Goal: Check status: Check status

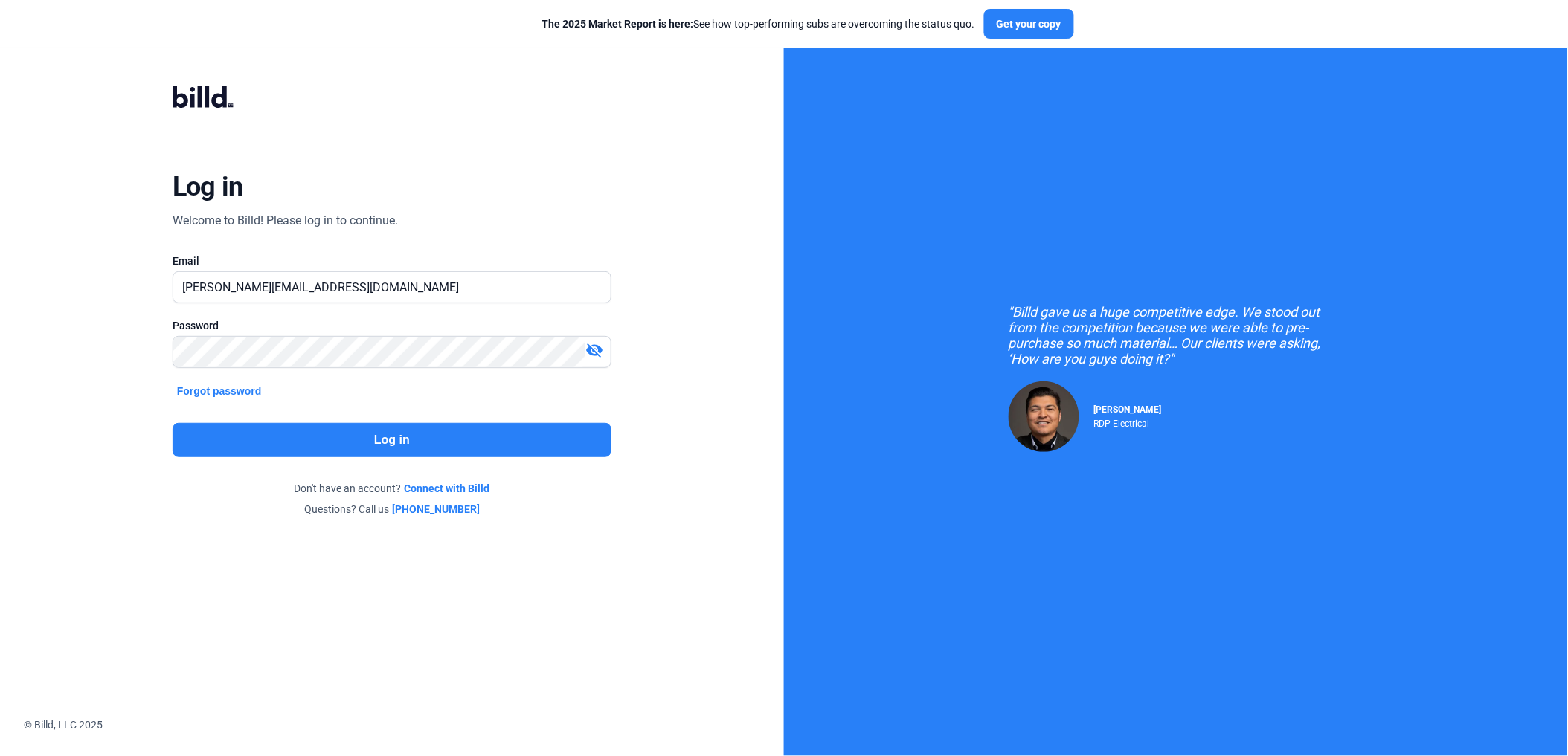
click at [395, 439] on button "Log in" at bounding box center [391, 440] width 439 height 35
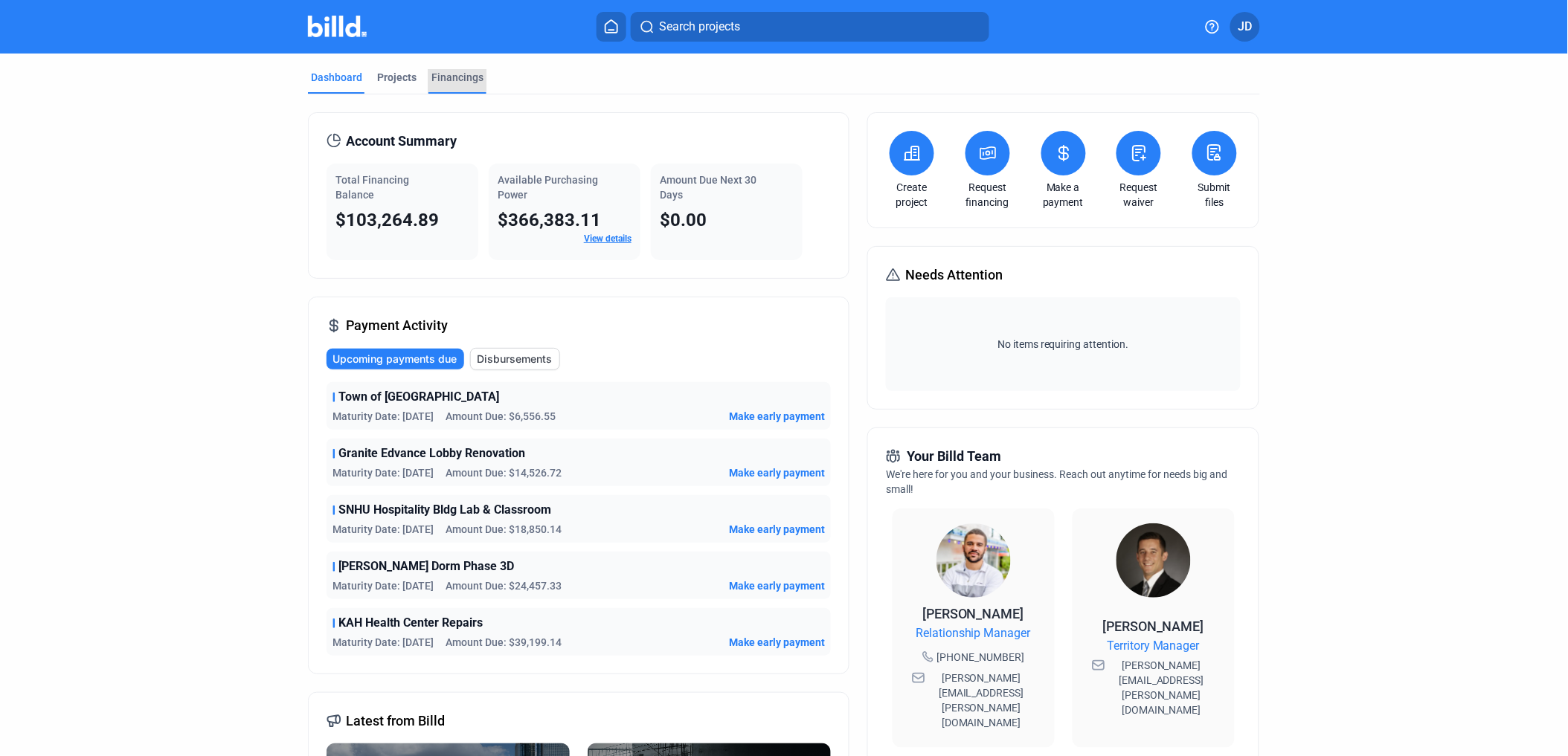
click at [449, 77] on div "Financings" at bounding box center [457, 78] width 52 height 15
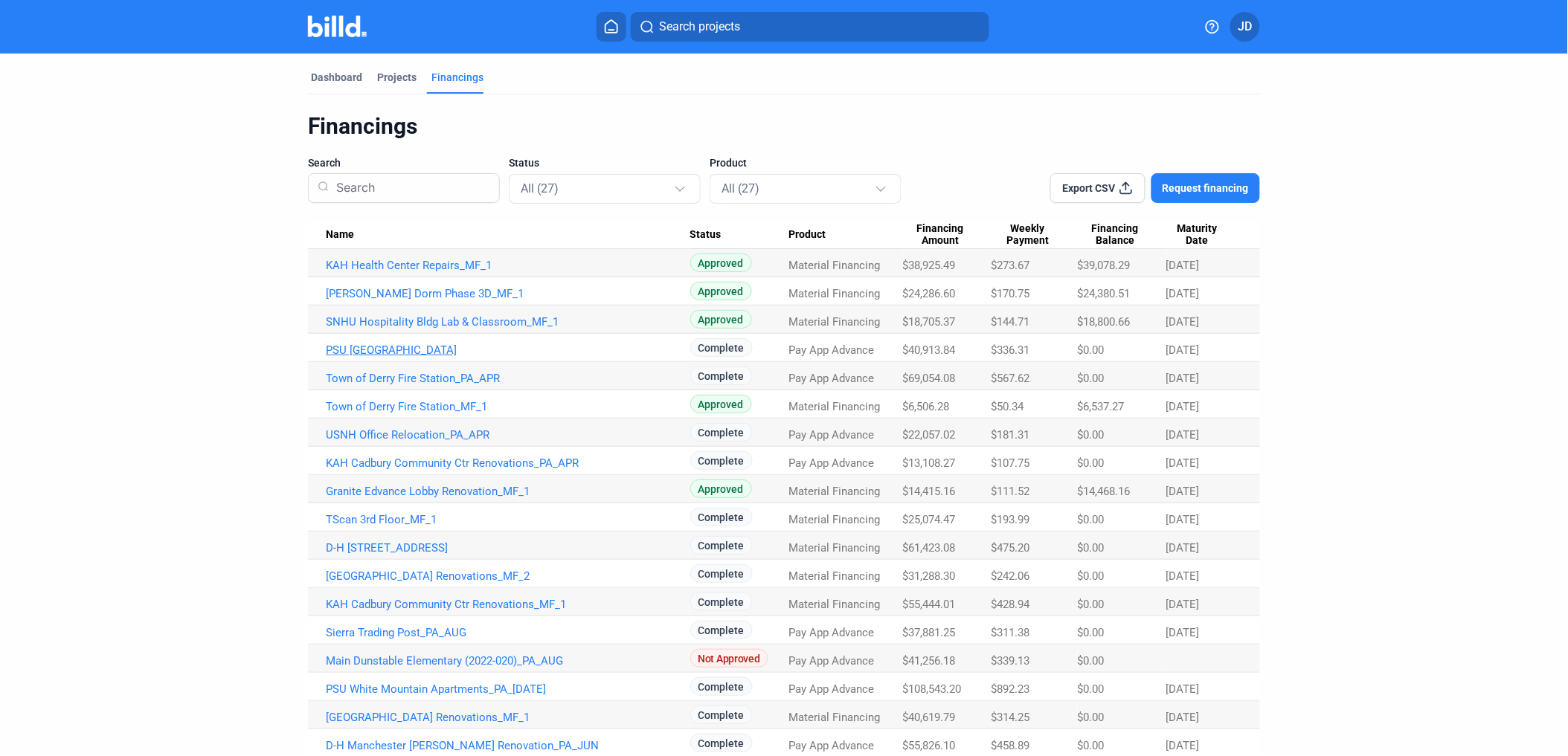
click at [388, 272] on link "PSU [GEOGRAPHIC_DATA]" at bounding box center [508, 266] width 365 height 13
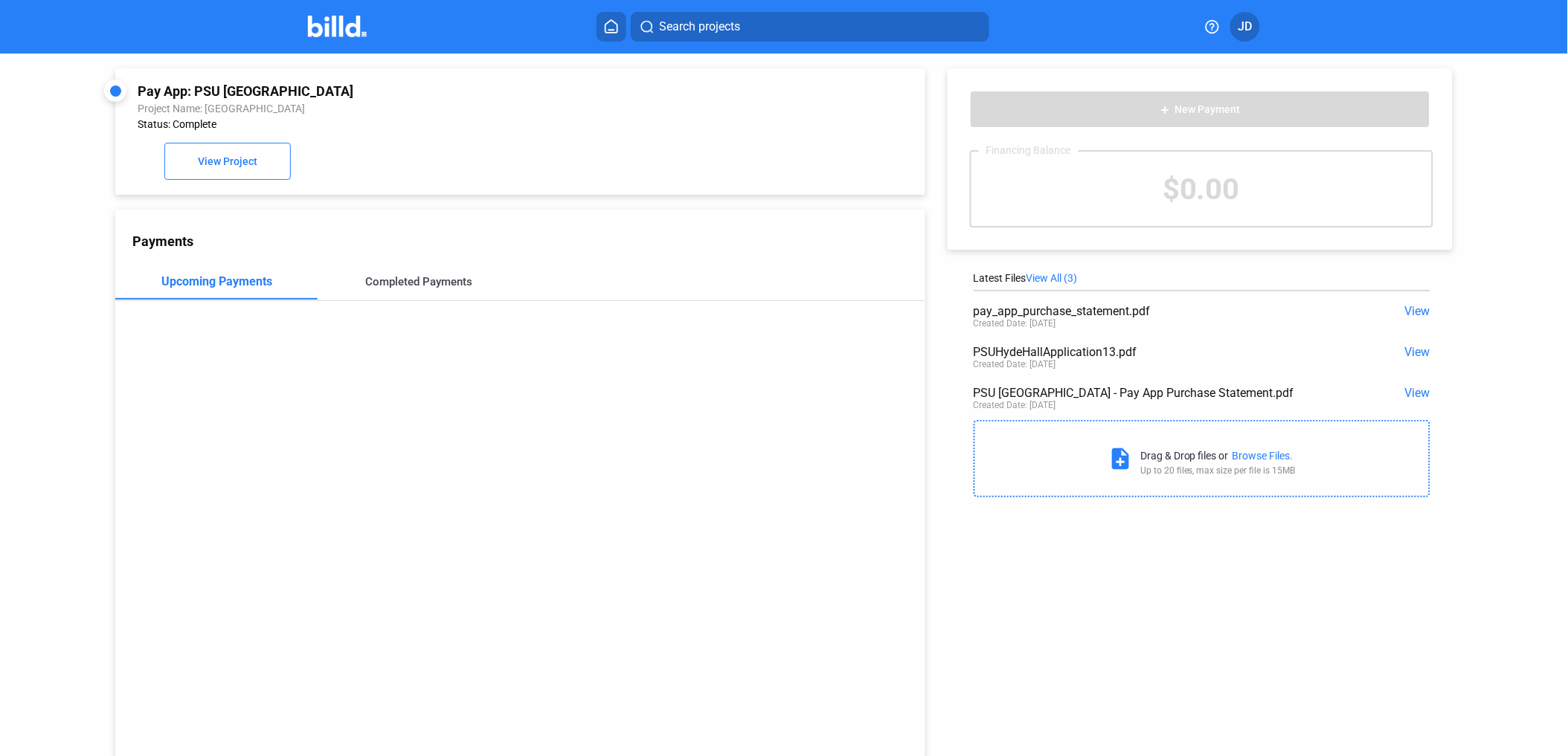
click at [418, 284] on div "Completed Payments" at bounding box center [419, 282] width 107 height 13
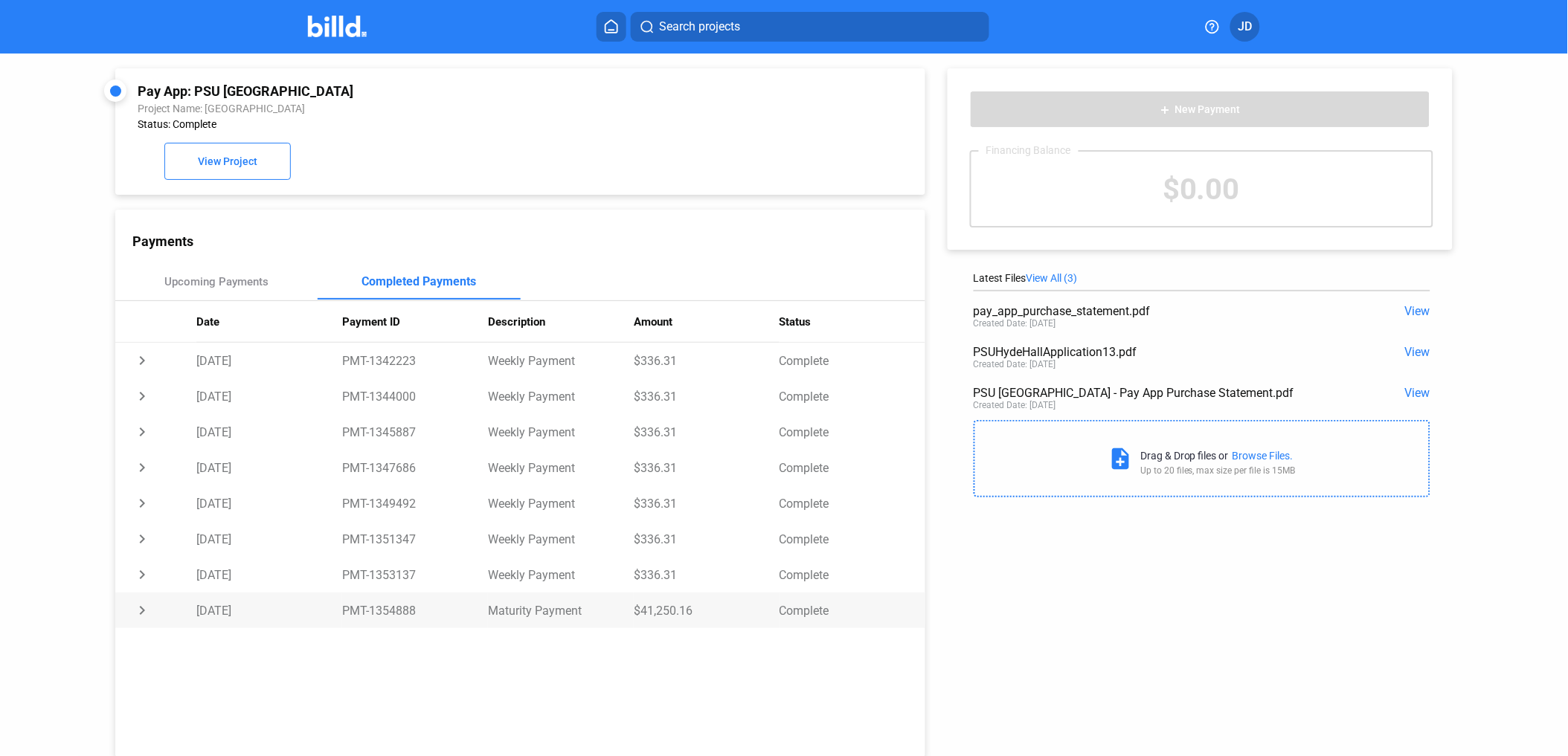
click at [134, 379] on td "chevron_right" at bounding box center [155, 360] width 81 height 36
click at [286, 616] on td "[DATE]" at bounding box center [269, 611] width 146 height 36
click at [1242, 34] on span "JD" at bounding box center [1245, 26] width 14 height 18
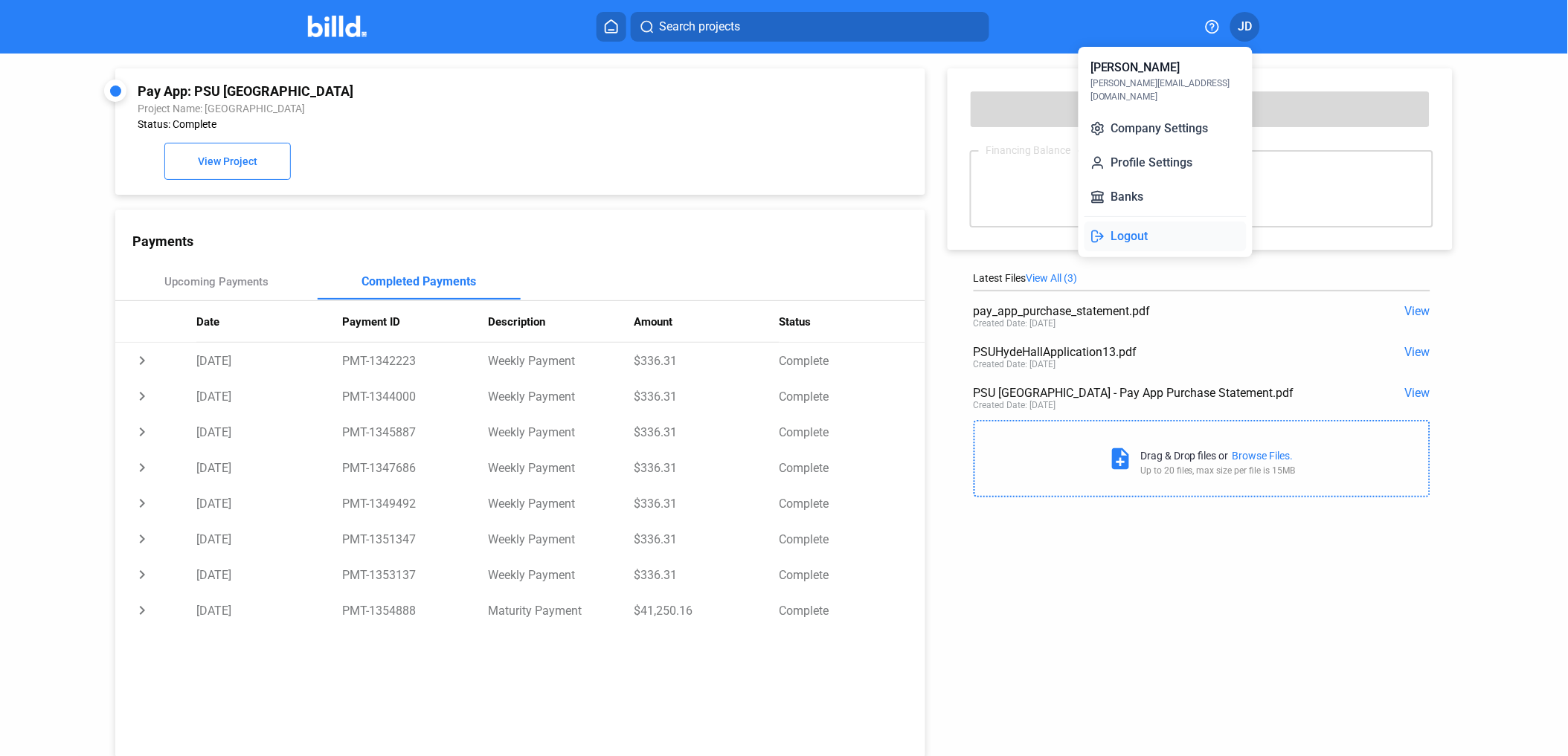
click at [1141, 225] on button "Logout" at bounding box center [1165, 237] width 162 height 30
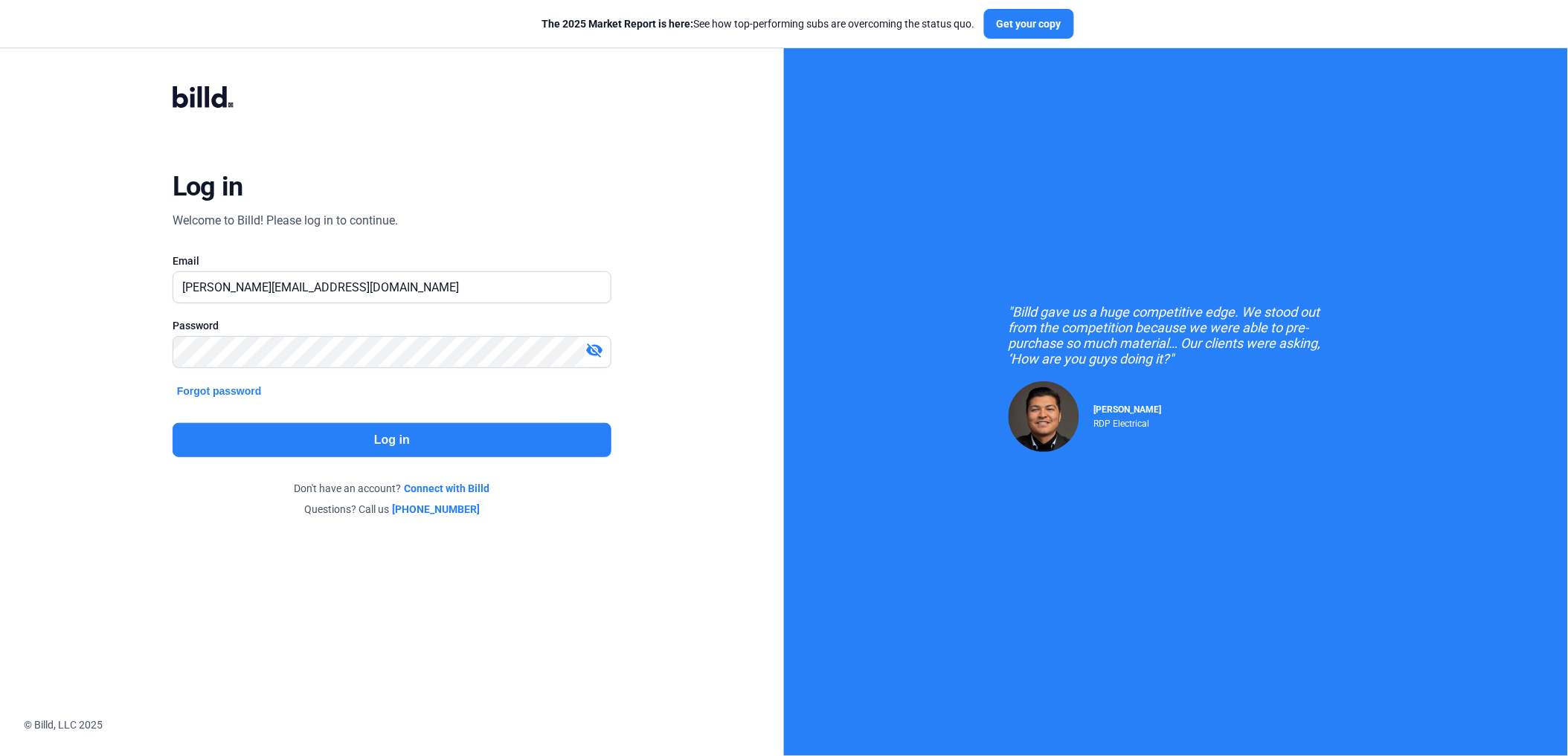
click at [1241, 25] on div "The 2025 Market Report is here: See how top-performing subs are overcoming the …" at bounding box center [807, 24] width 1616 height 49
